Goal: Information Seeking & Learning: Find specific fact

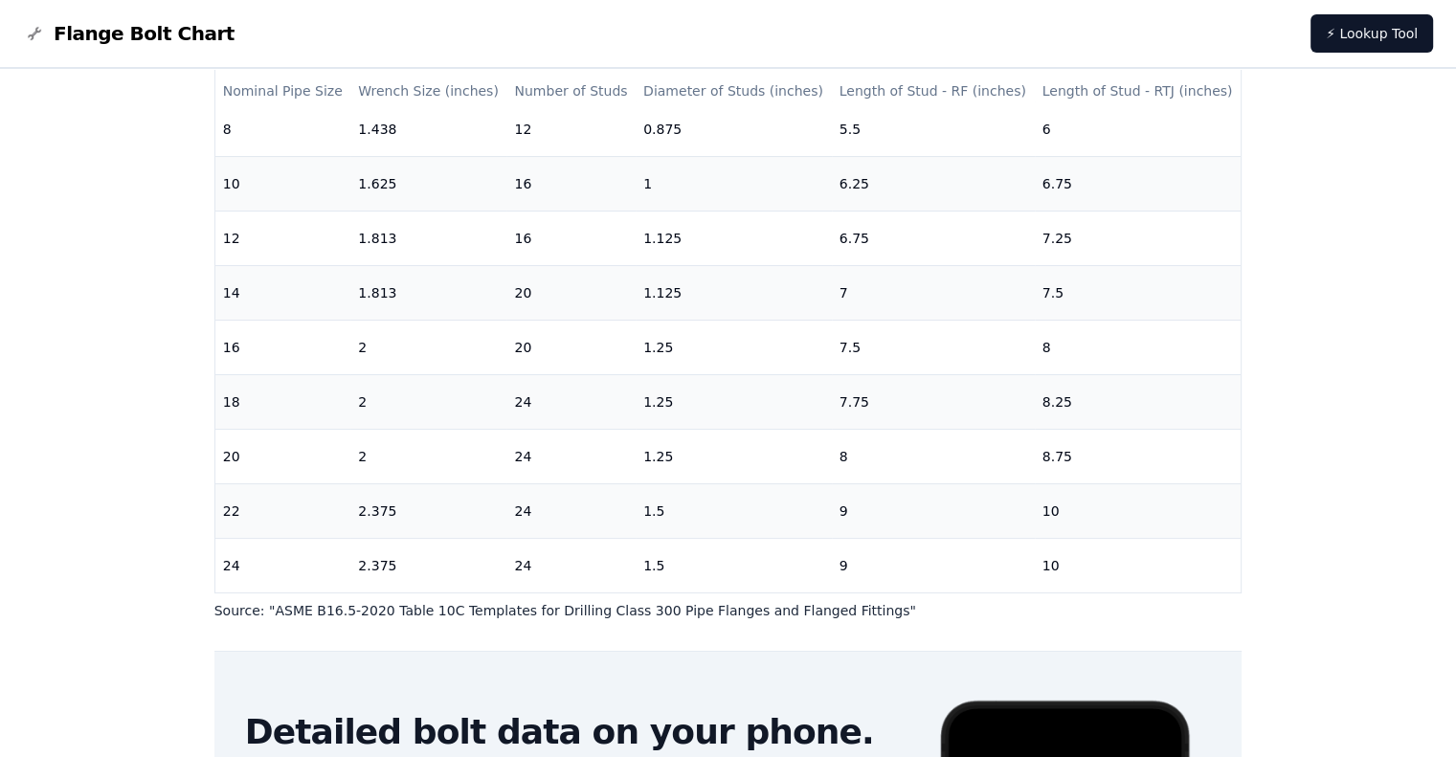
scroll to position [306, 0]
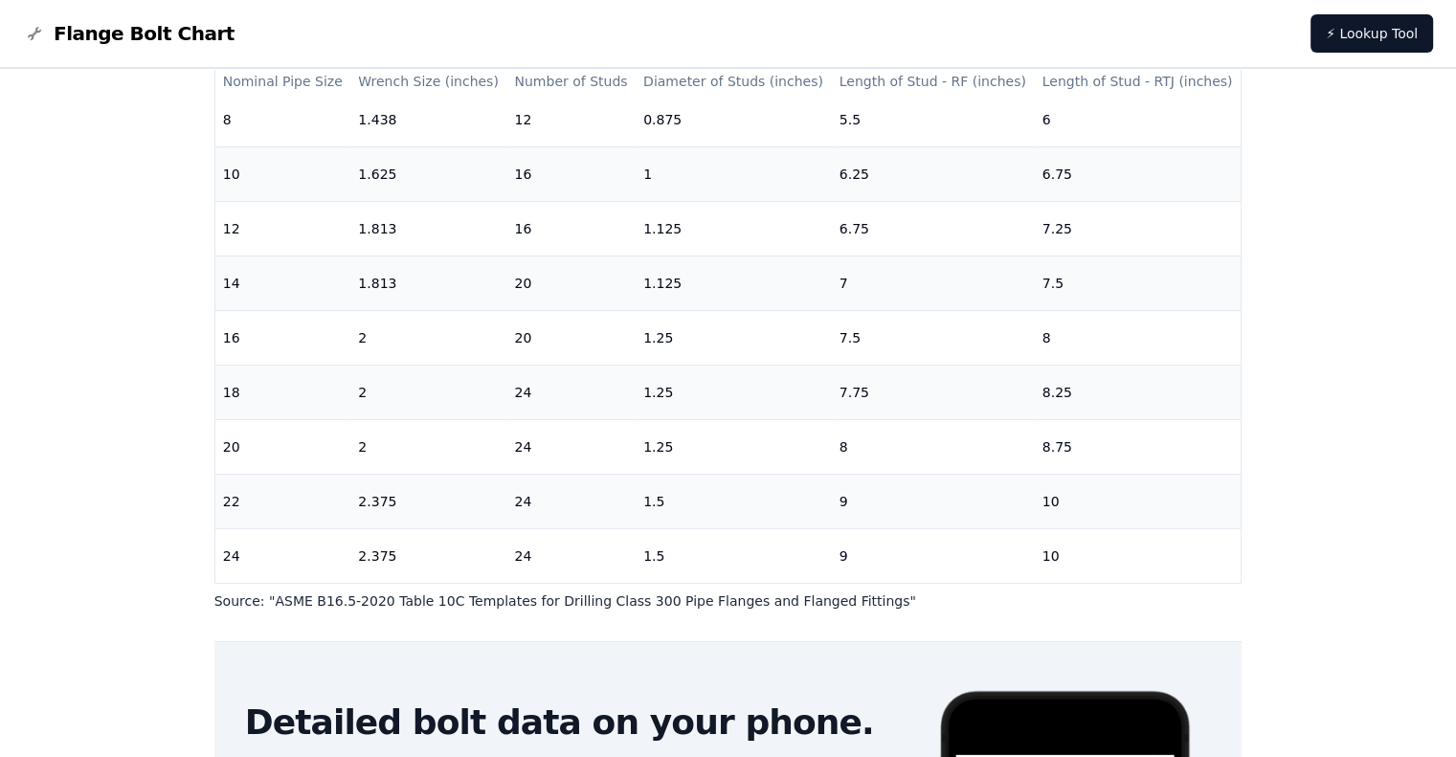
click at [1367, 323] on div "# 300 Flange Bolt Chart Warning: For reference only Bolt lengths are sourced fr…" at bounding box center [728, 421] width 1456 height 1316
click at [1433, 309] on div "# 300 Flange Bolt Chart Warning: For reference only Bolt lengths are sourced fr…" at bounding box center [728, 421] width 1456 height 1316
click at [80, 266] on div "# 300 Flange Bolt Chart Warning: For reference only Bolt lengths are sourced fr…" at bounding box center [728, 421] width 1456 height 1316
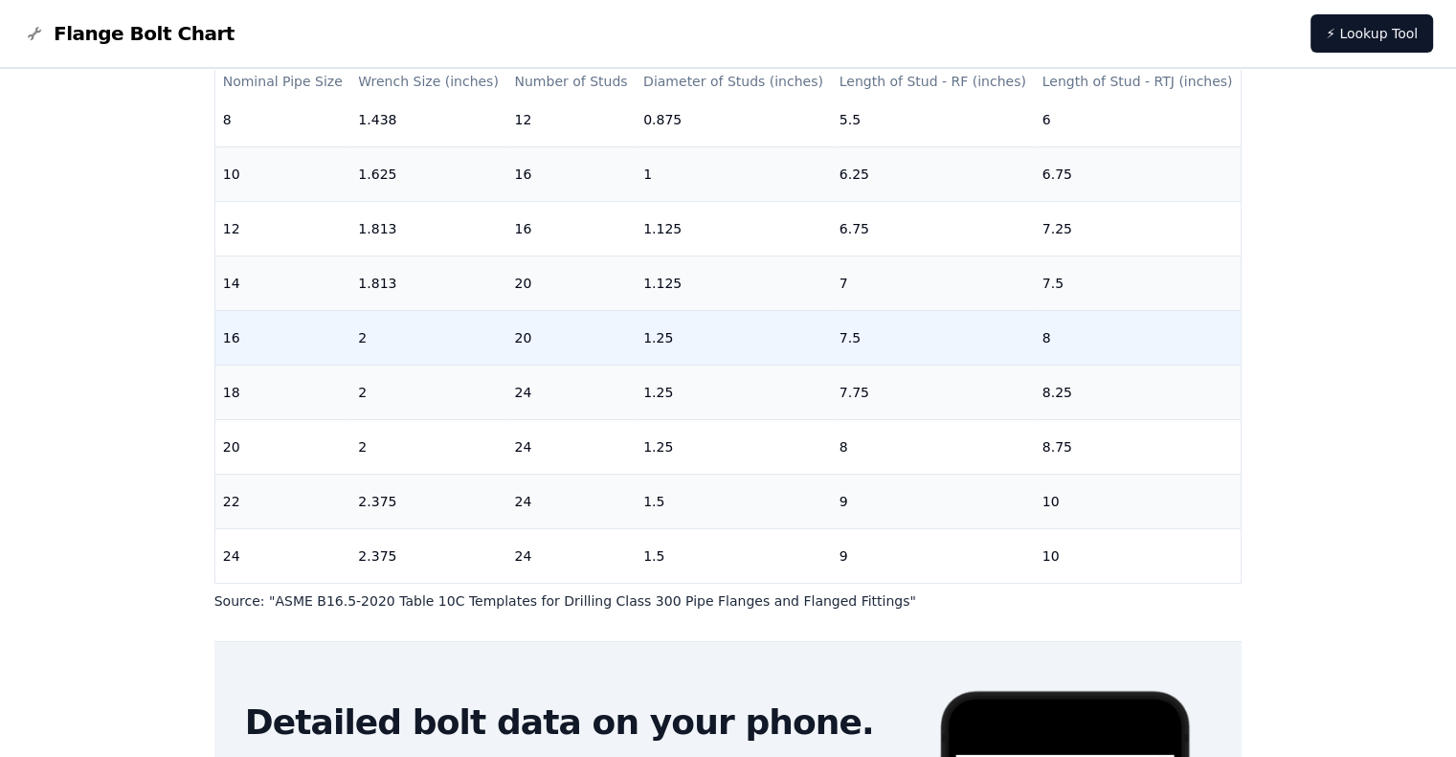
click at [650, 324] on td "1.25" at bounding box center [734, 337] width 196 height 55
copy td "1.25"
click at [842, 324] on td "7.5" at bounding box center [933, 337] width 203 height 55
click at [1035, 323] on td "8" at bounding box center [1138, 337] width 207 height 55
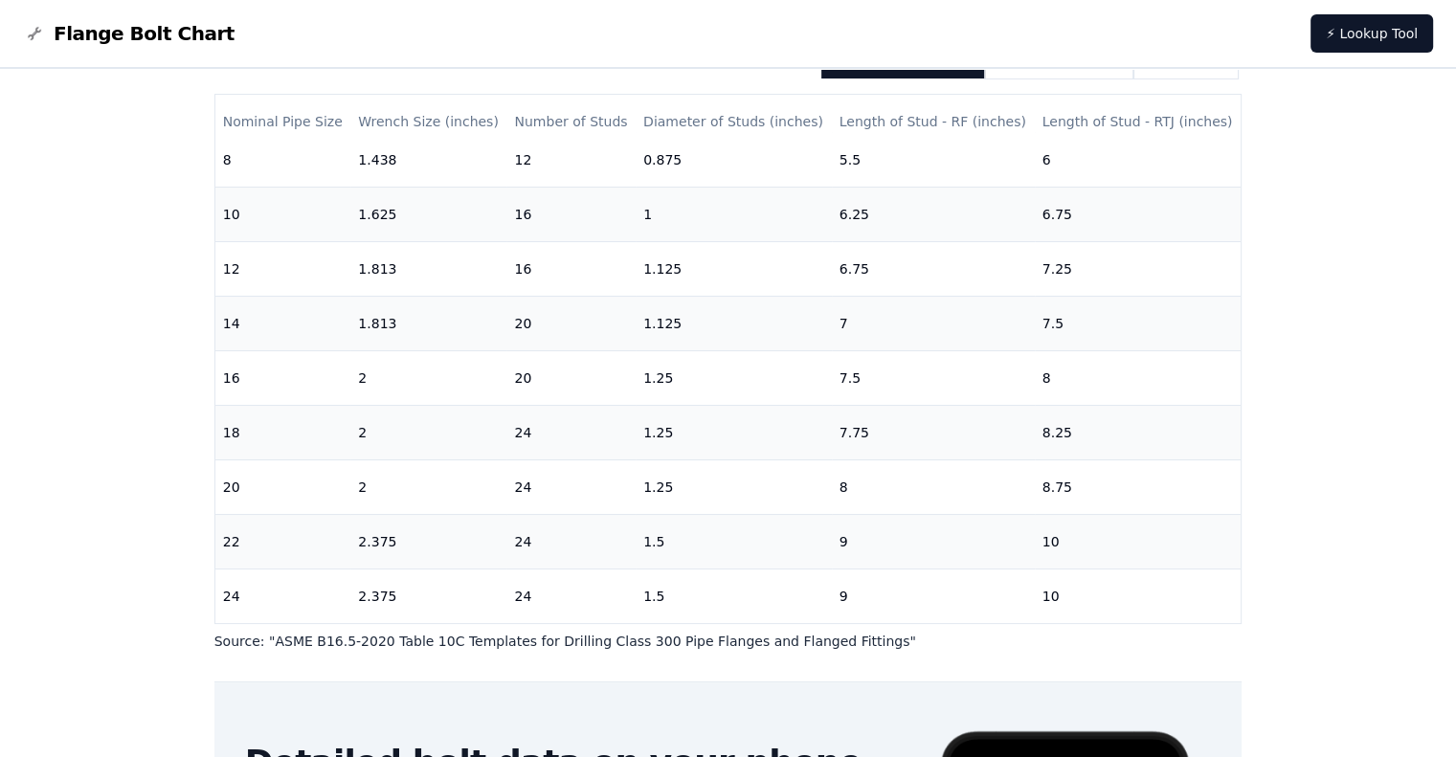
scroll to position [264, 0]
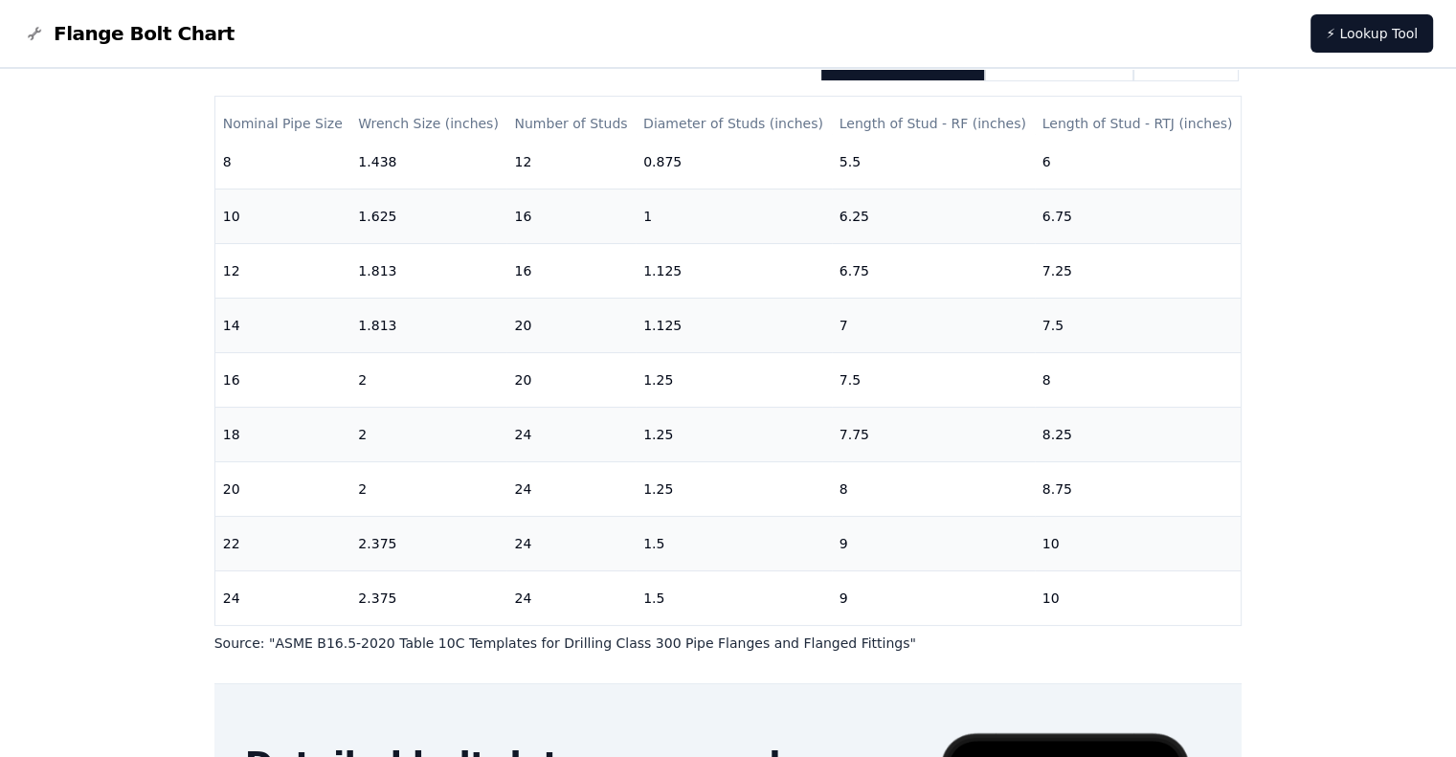
click at [1378, 462] on div "# 300 Flange Bolt Chart Warning: For reference only Bolt lengths are sourced fr…" at bounding box center [728, 463] width 1456 height 1316
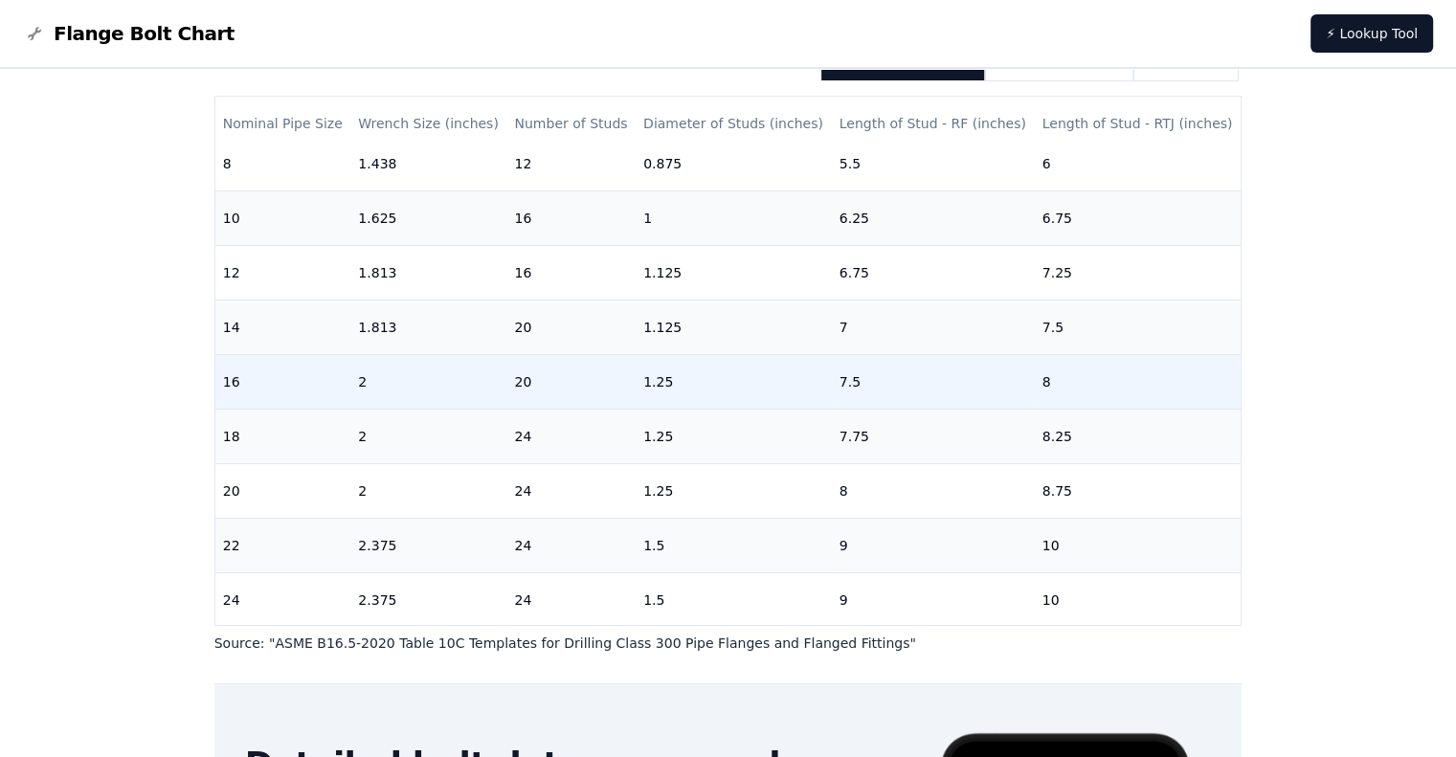
scroll to position [670, 0]
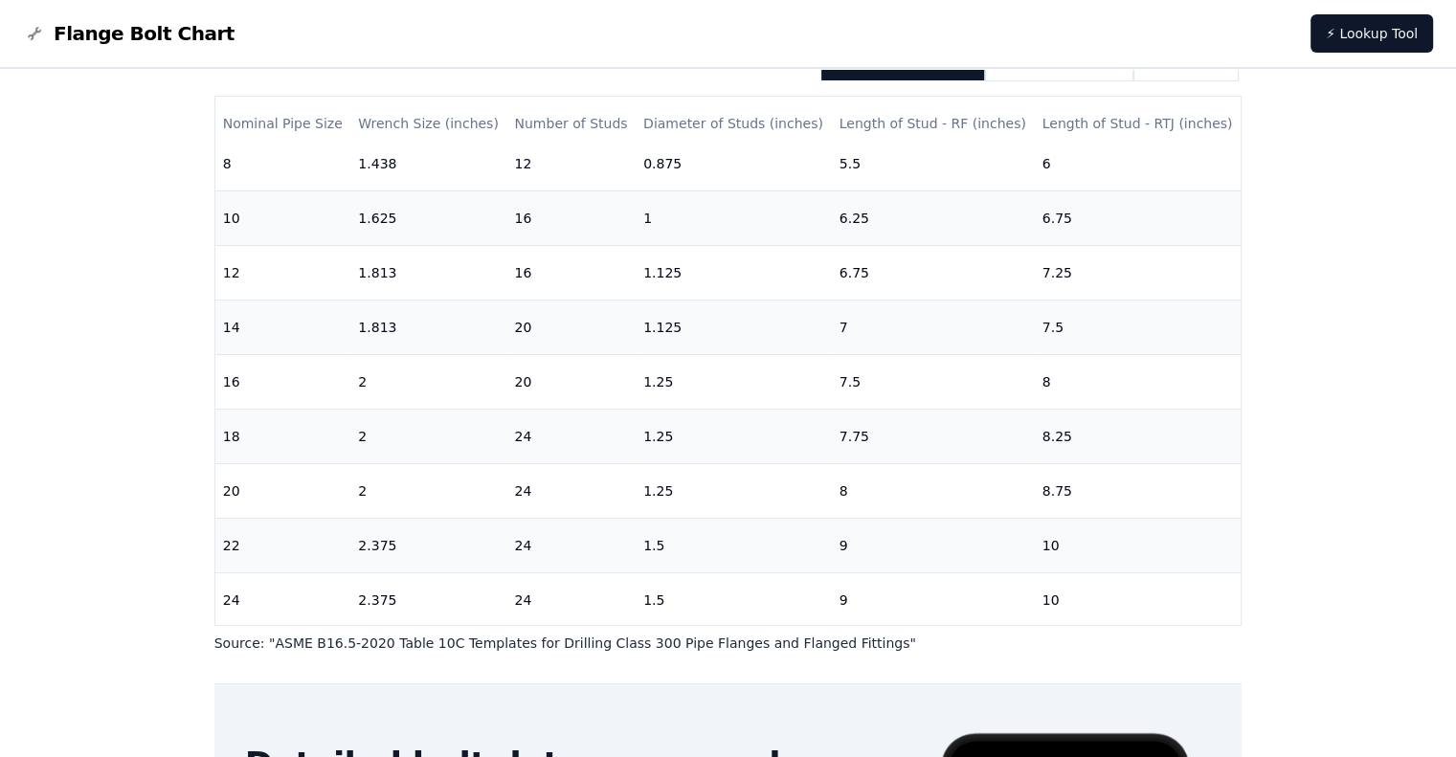
click at [1390, 467] on div "# 300 Flange Bolt Chart Warning: For reference only Bolt lengths are sourced fr…" at bounding box center [728, 463] width 1456 height 1316
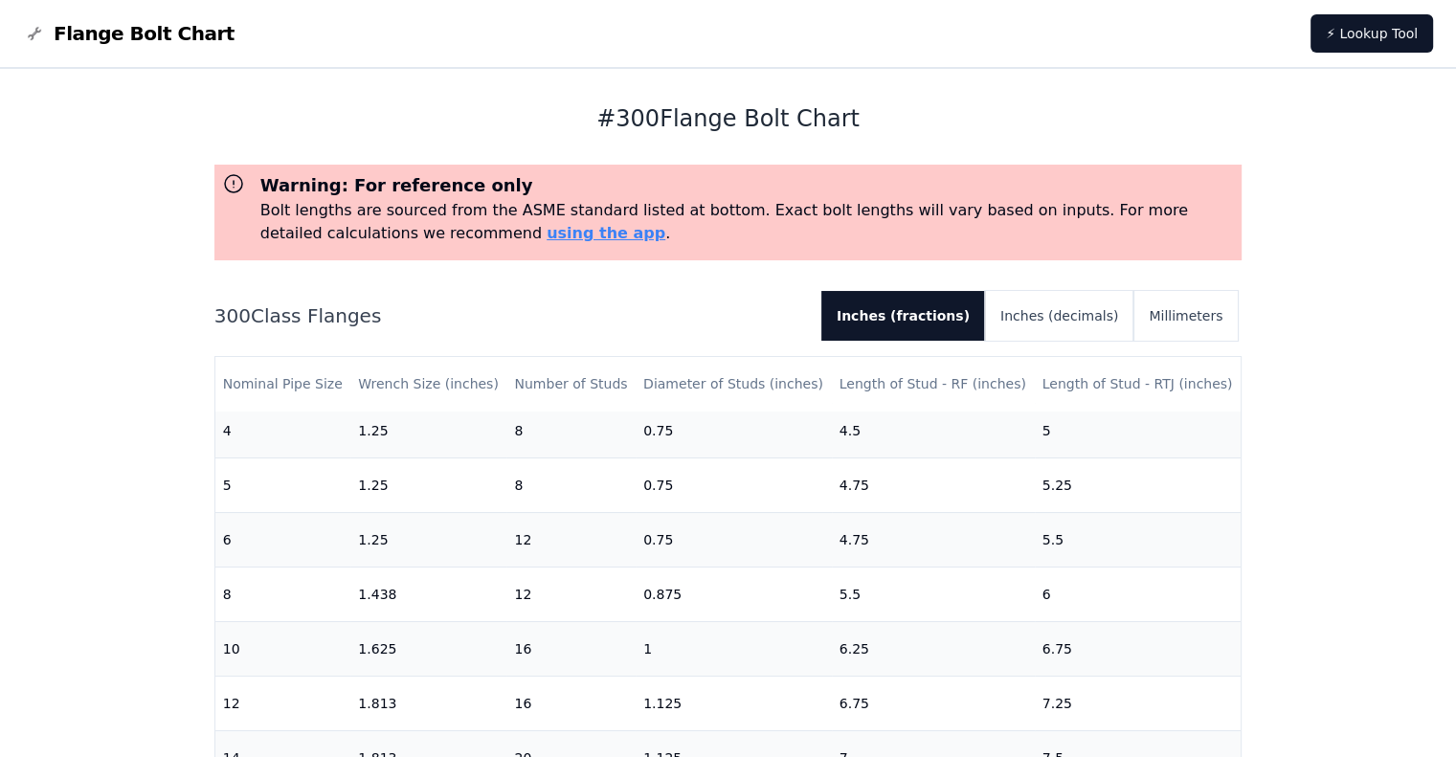
scroll to position [0, 0]
